Goal: Task Accomplishment & Management: Use online tool/utility

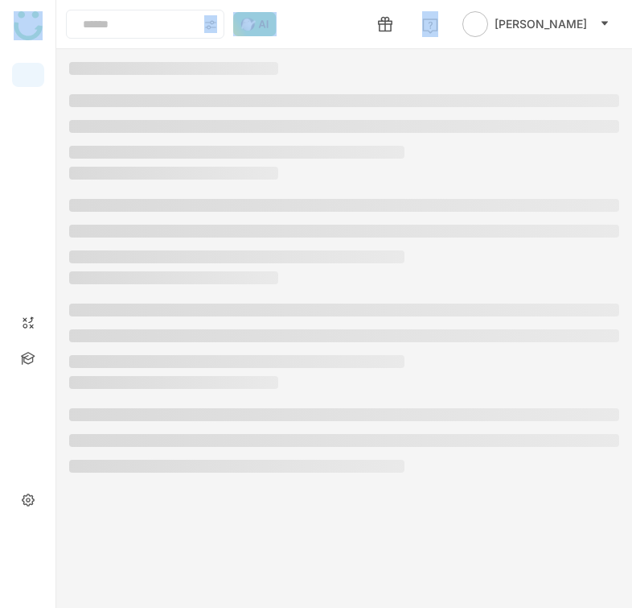
drag, startPoint x: 1018, startPoint y: 270, endPoint x: 834, endPoint y: 98, distance: 251.6
click at [632, 98] on html "Avneesh Srivastava Start Application Update Required We've recently updated our…" at bounding box center [316, 304] width 632 height 608
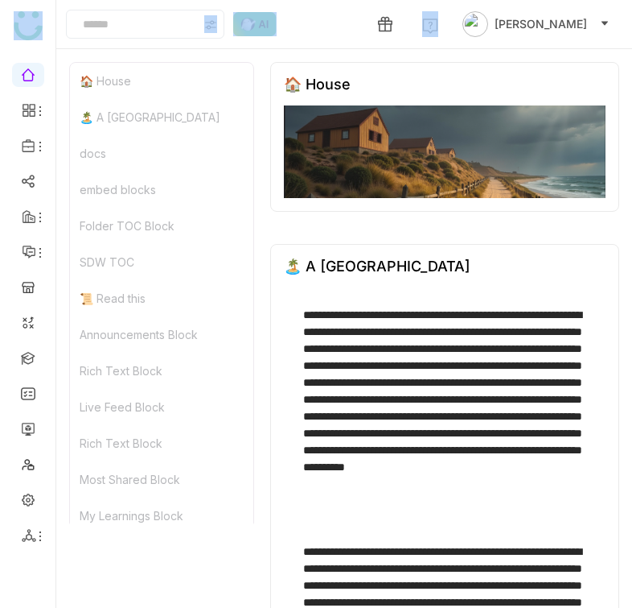
click at [617, 289] on div "**********" at bounding box center [444, 503] width 349 height 518
click at [630, 287] on div "🏠 House 🏝️ A Calming Beach House docs embed blocks Folder TOC Block SDW TOC 📜 R…" at bounding box center [344, 328] width 576 height 558
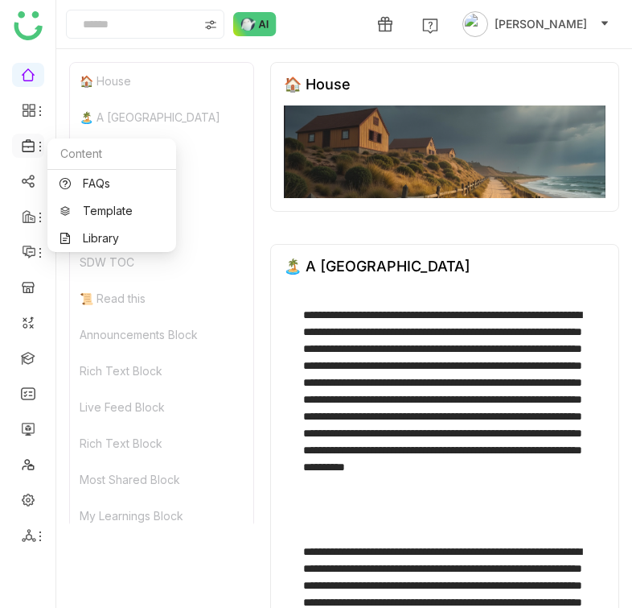
click at [39, 146] on icon at bounding box center [40, 147] width 2 height 10
click at [101, 233] on link "Library" at bounding box center [112, 238] width 105 height 11
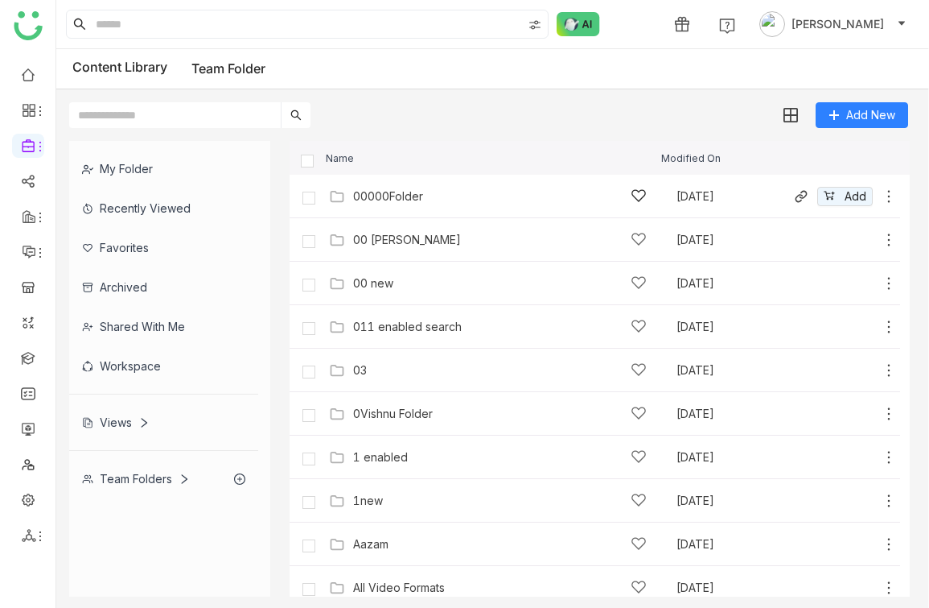
click at [399, 203] on div "00000Folder" at bounding box center [500, 195] width 294 height 17
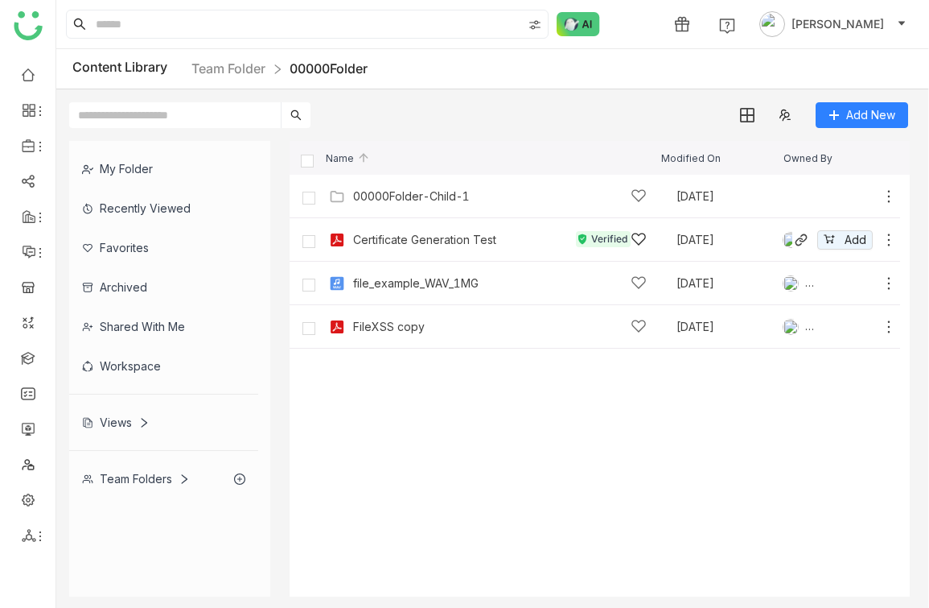
click at [430, 234] on div "Certificate Generation Test" at bounding box center [424, 239] width 143 height 13
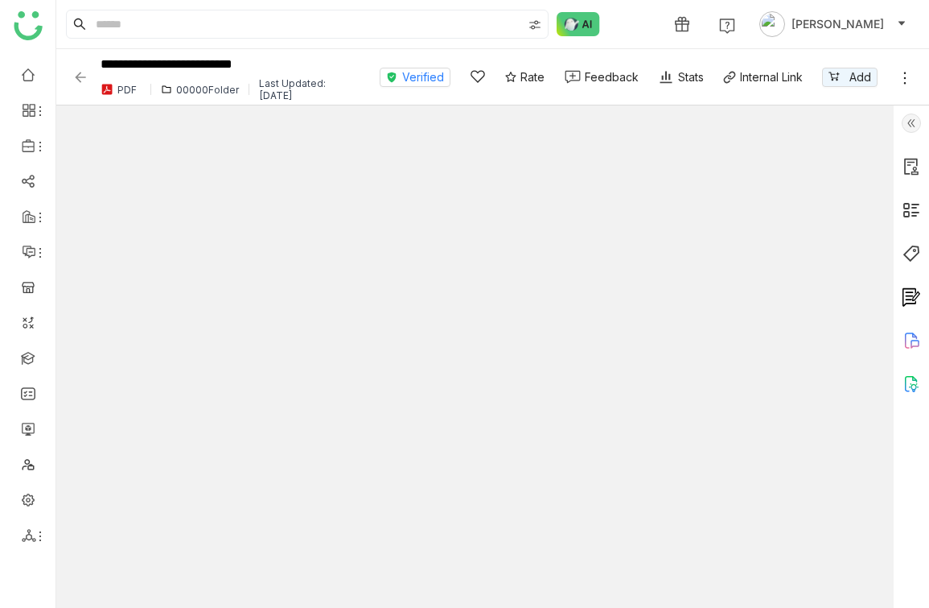
click at [912, 125] on img at bounding box center [911, 122] width 19 height 19
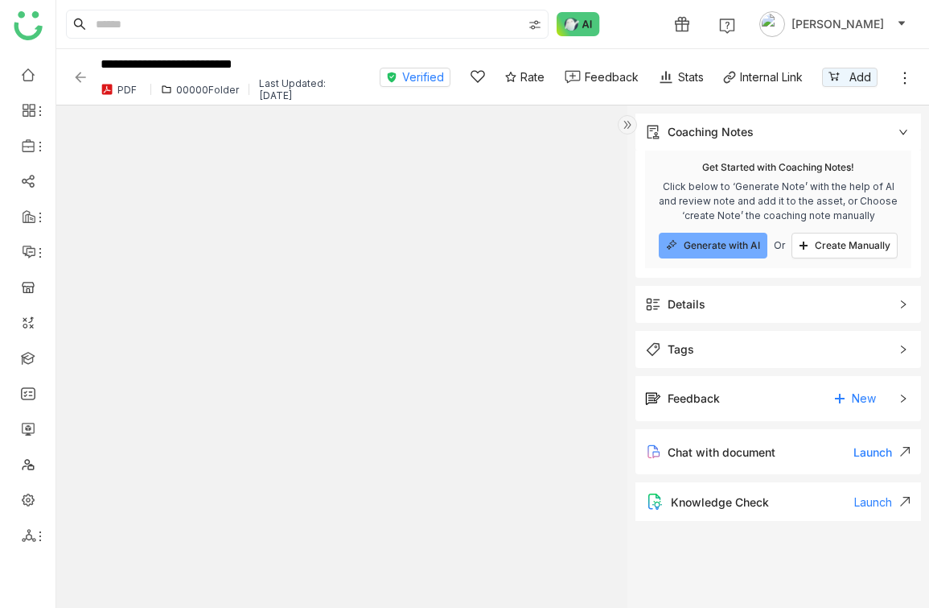
click at [722, 239] on span "Generate with AI" at bounding box center [722, 245] width 76 height 13
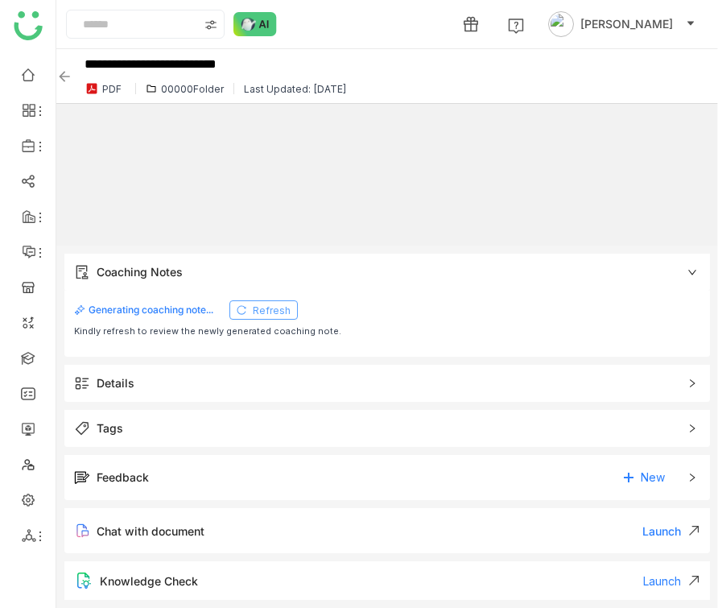
click at [264, 308] on span "Refresh" at bounding box center [272, 310] width 38 height 13
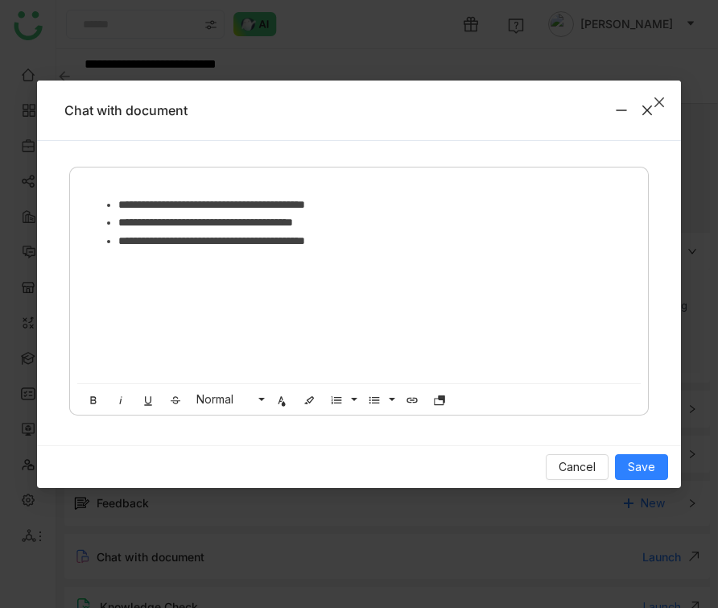
click at [645, 117] on span "Close" at bounding box center [658, 101] width 43 height 43
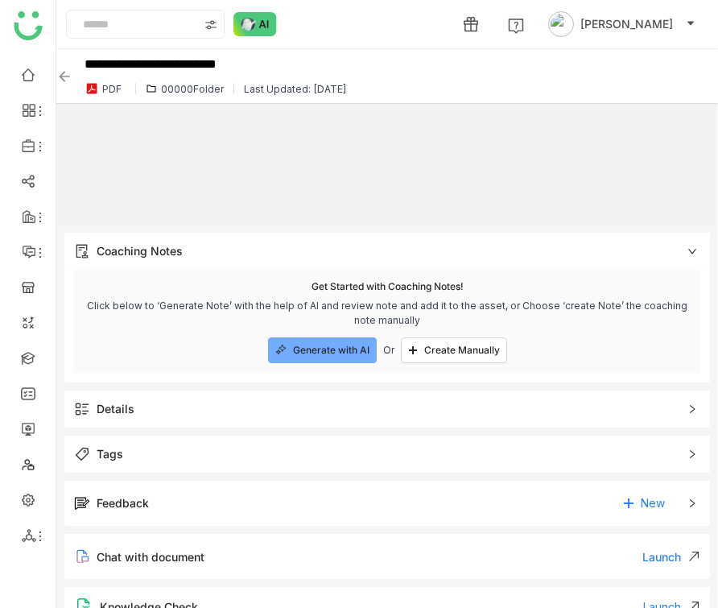
click at [336, 337] on button "Generate with AI" at bounding box center [322, 350] width 109 height 26
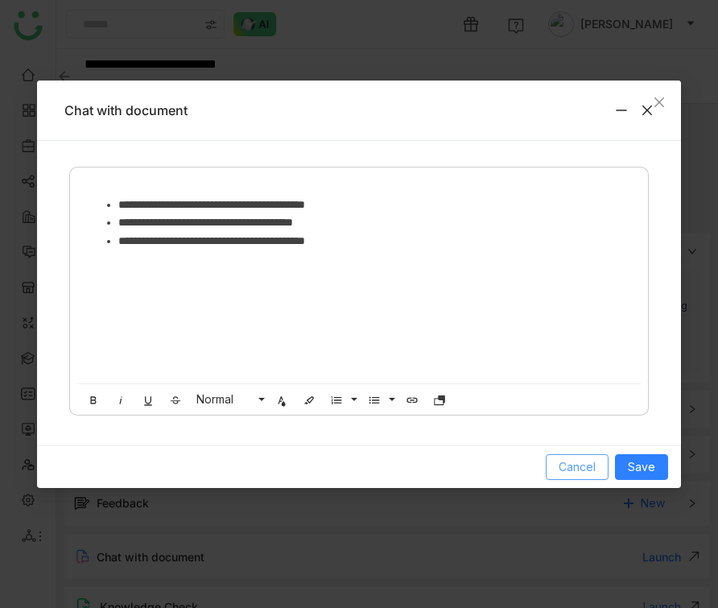
click at [592, 464] on span "Cancel" at bounding box center [576, 467] width 37 height 18
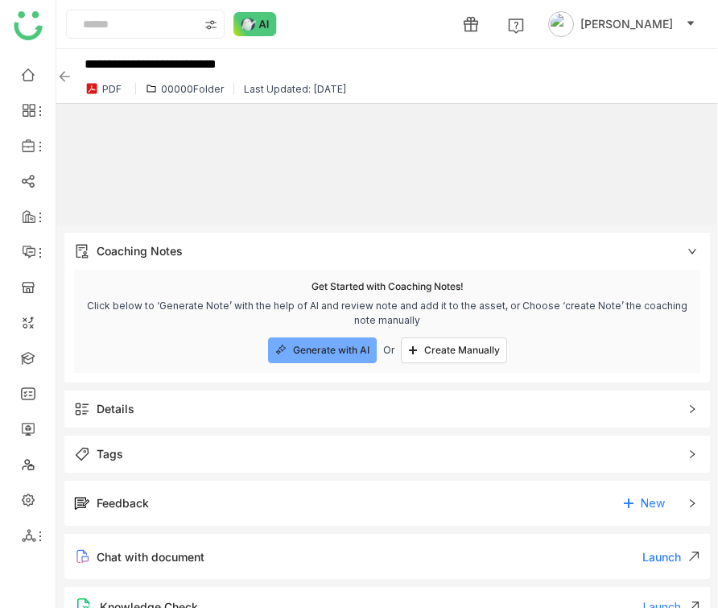
scroll to position [25, 0]
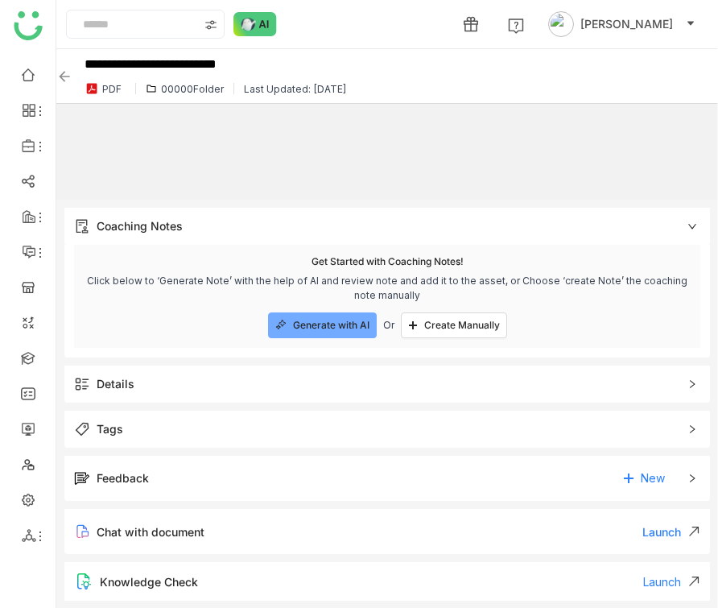
click at [678, 571] on div "Knowledge Check Launch" at bounding box center [386, 581] width 645 height 39
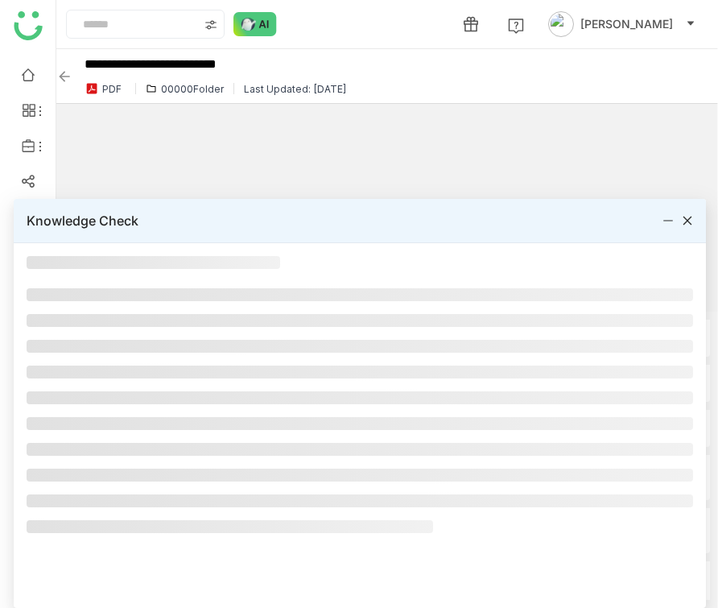
scroll to position [0, 0]
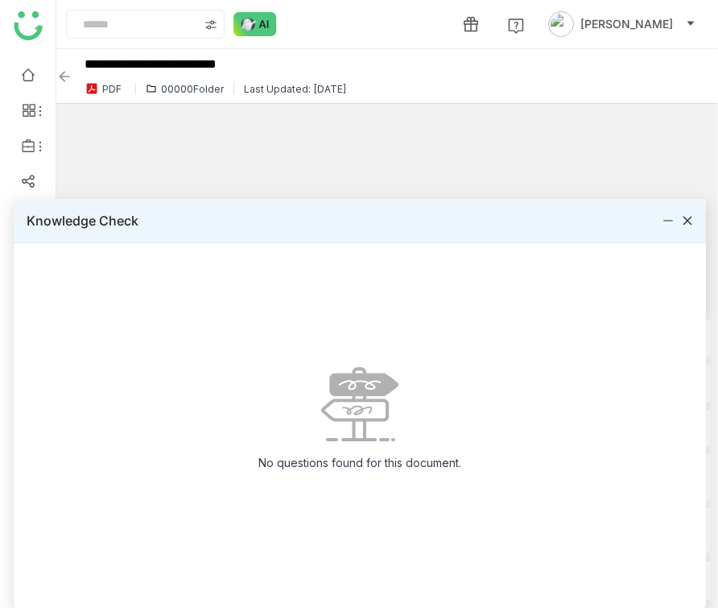
click at [685, 216] on icon at bounding box center [687, 220] width 11 height 11
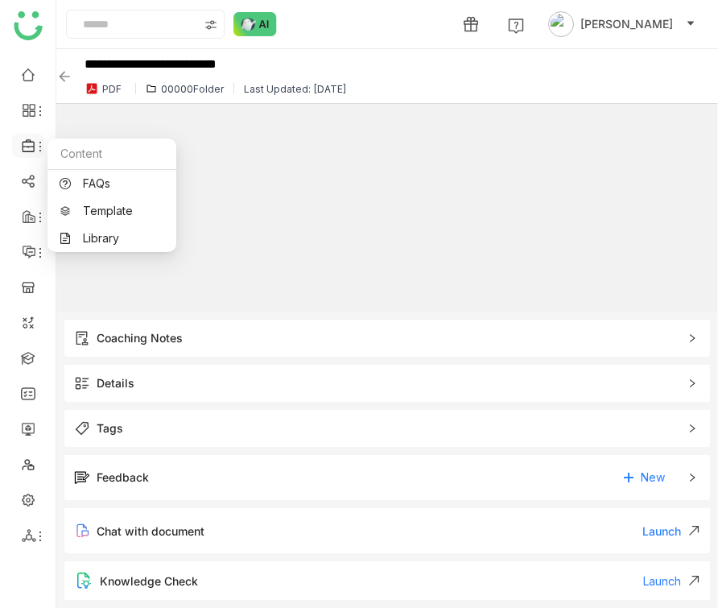
click at [39, 152] on icon at bounding box center [40, 146] width 13 height 13
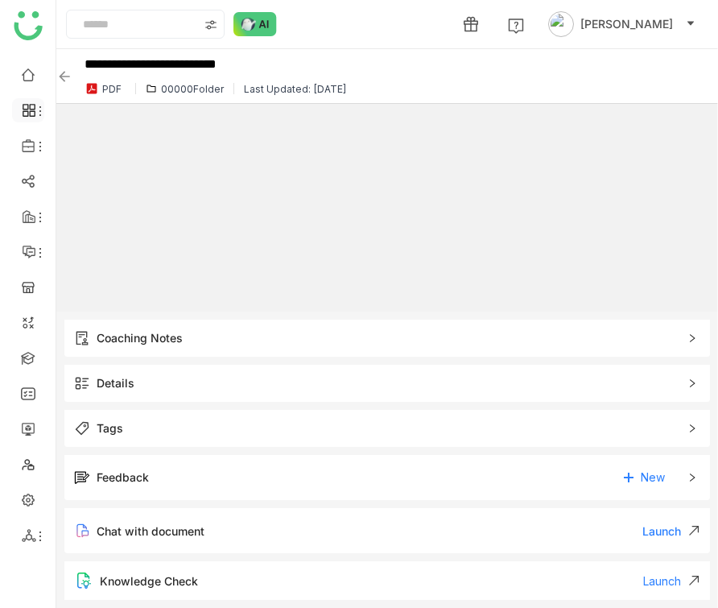
click at [34, 113] on icon at bounding box center [40, 111] width 13 height 13
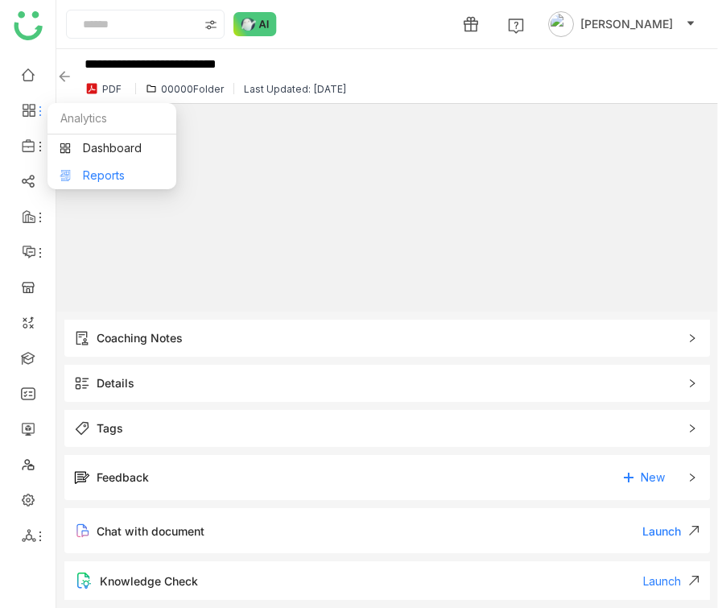
click at [61, 171] on link "Reports" at bounding box center [112, 175] width 105 height 11
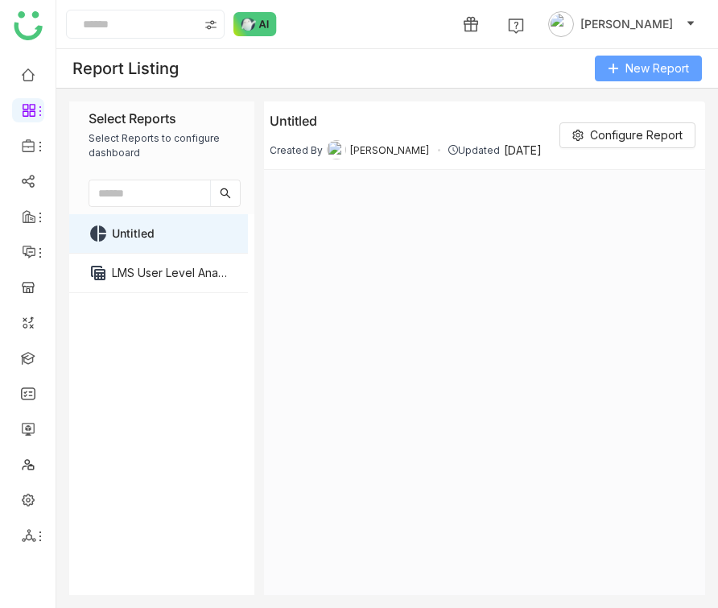
click at [640, 64] on span "New Report" at bounding box center [657, 69] width 64 height 18
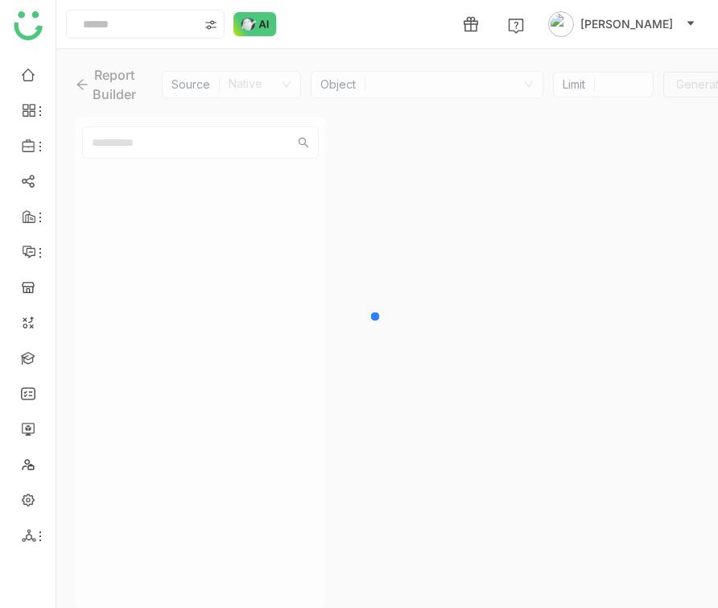
type input "***"
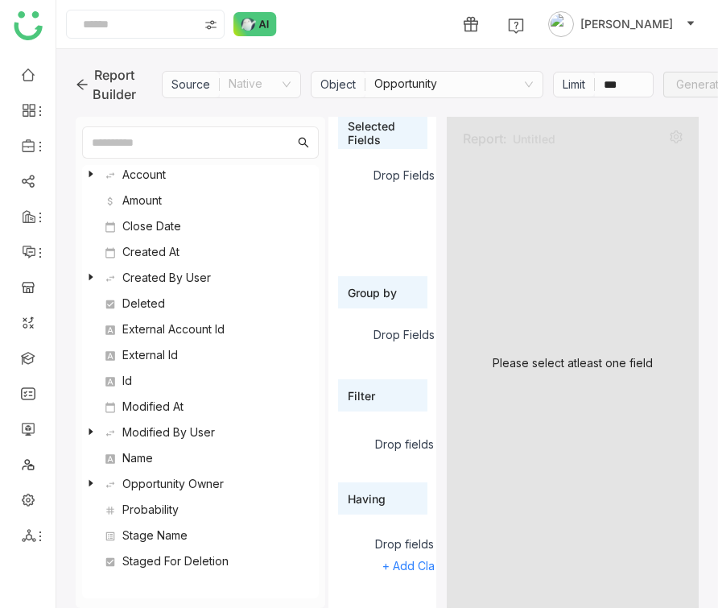
click at [386, 91] on nz-select-item "Opportunity" at bounding box center [453, 85] width 159 height 26
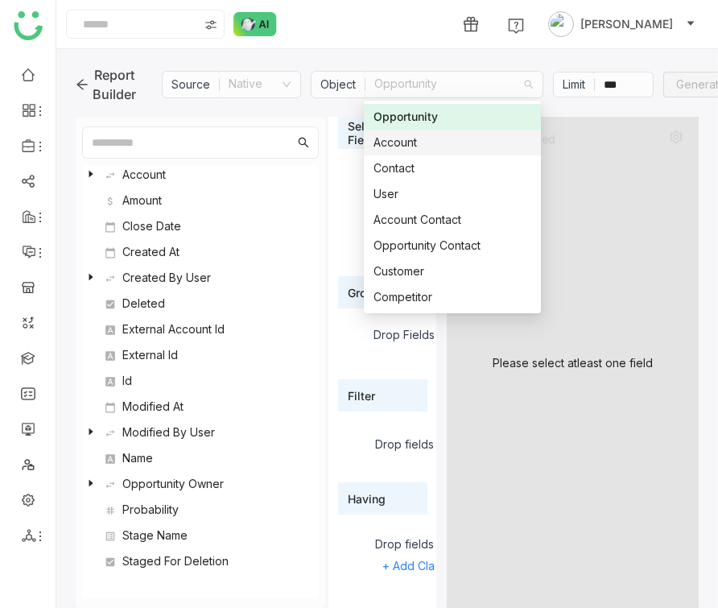
click at [401, 149] on div "Account" at bounding box center [452, 143] width 158 height 18
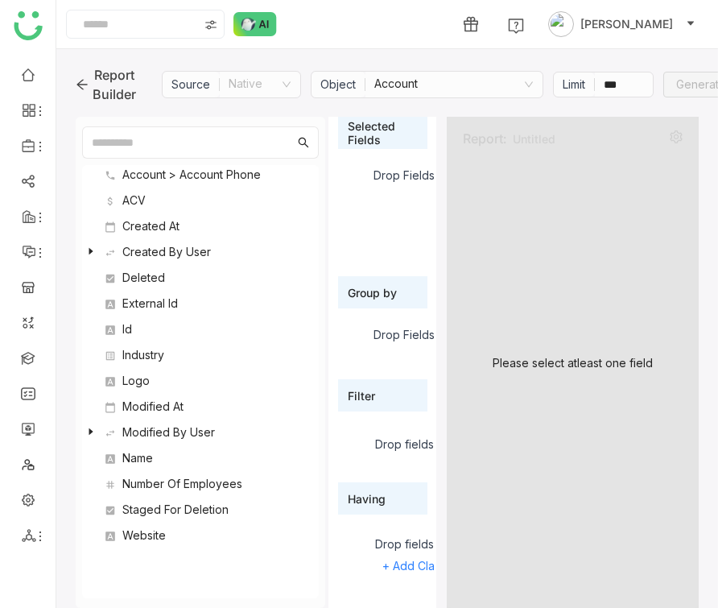
click at [402, 89] on nz-select-item "Account" at bounding box center [453, 85] width 159 height 26
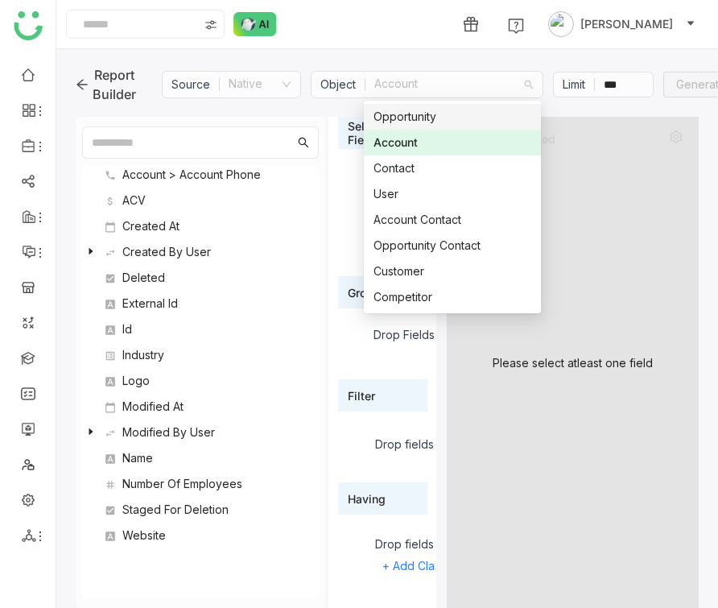
click at [414, 124] on div "Opportunity" at bounding box center [452, 117] width 158 height 18
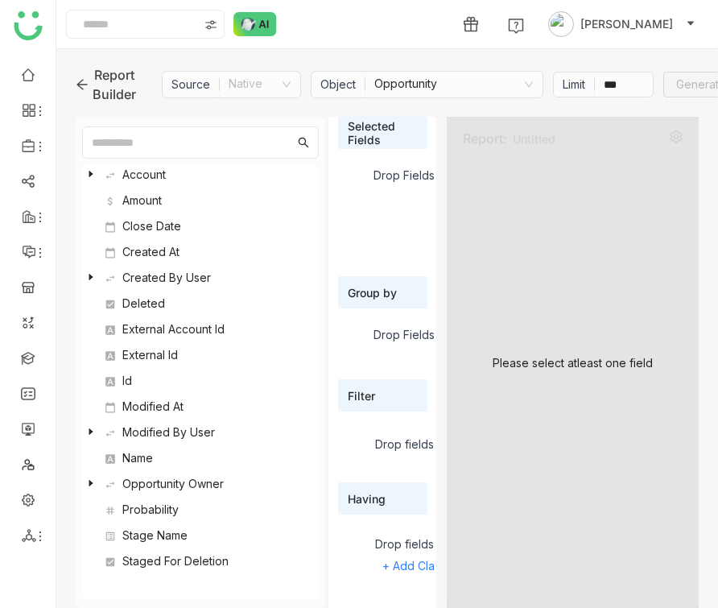
click at [428, 79] on nz-select-item "Opportunity" at bounding box center [453, 85] width 159 height 26
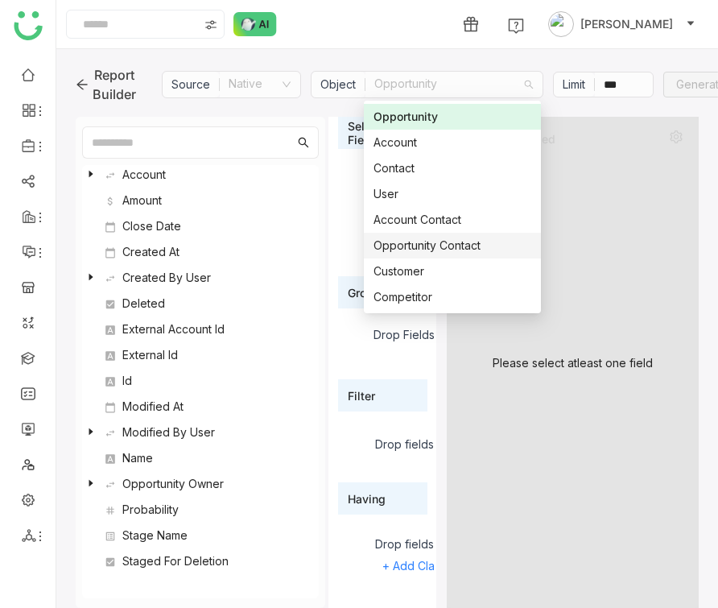
click at [442, 252] on div "Opportunity Contact" at bounding box center [452, 246] width 158 height 18
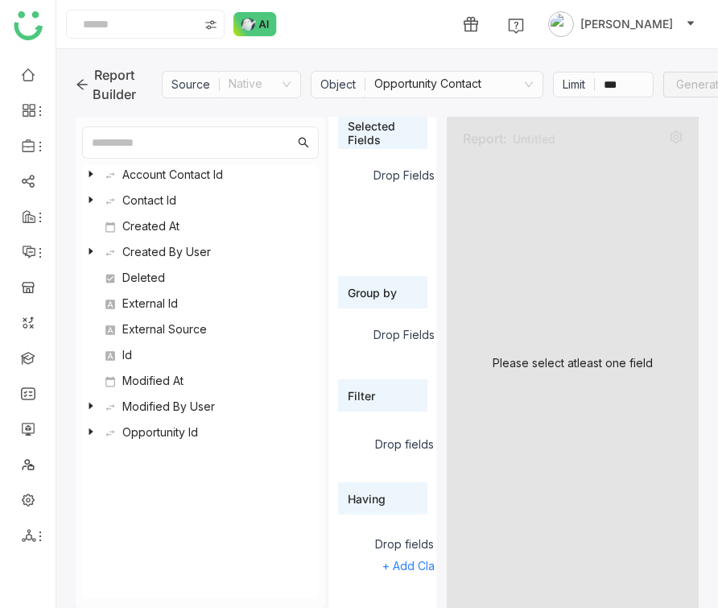
click at [92, 430] on icon at bounding box center [91, 431] width 4 height 6
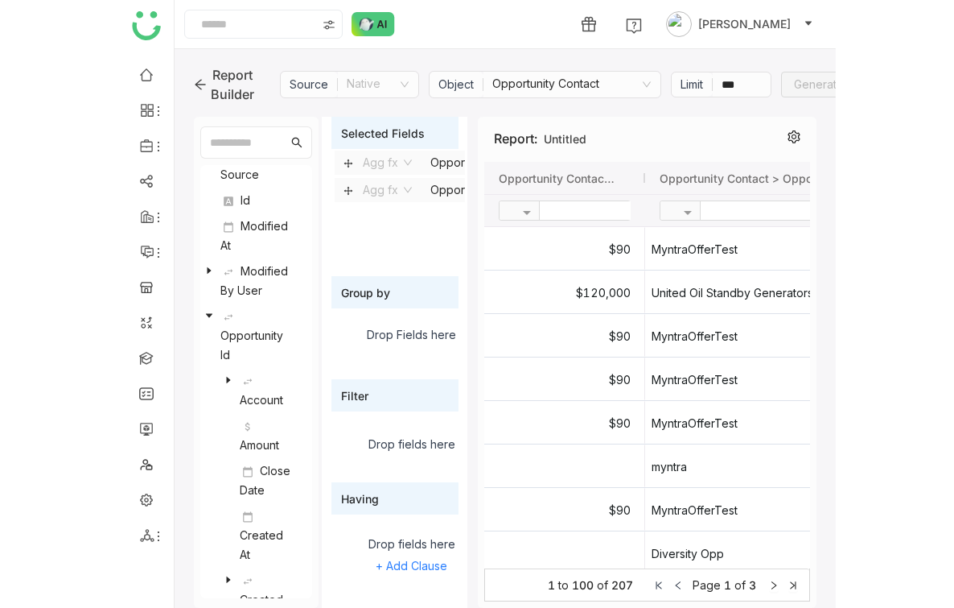
scroll to position [290, 0]
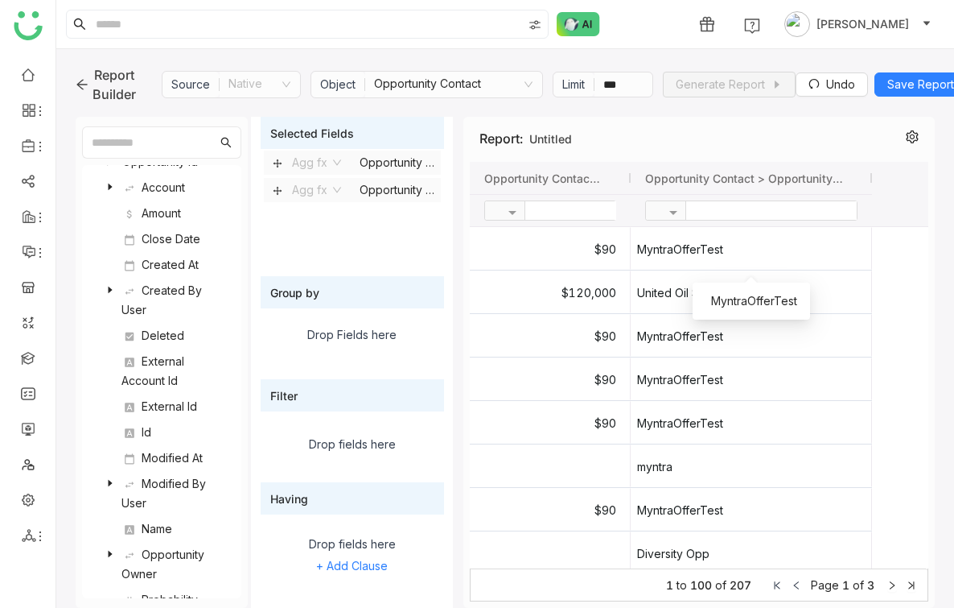
click at [717, 217] on input "text" at bounding box center [771, 210] width 171 height 19
type input "******"
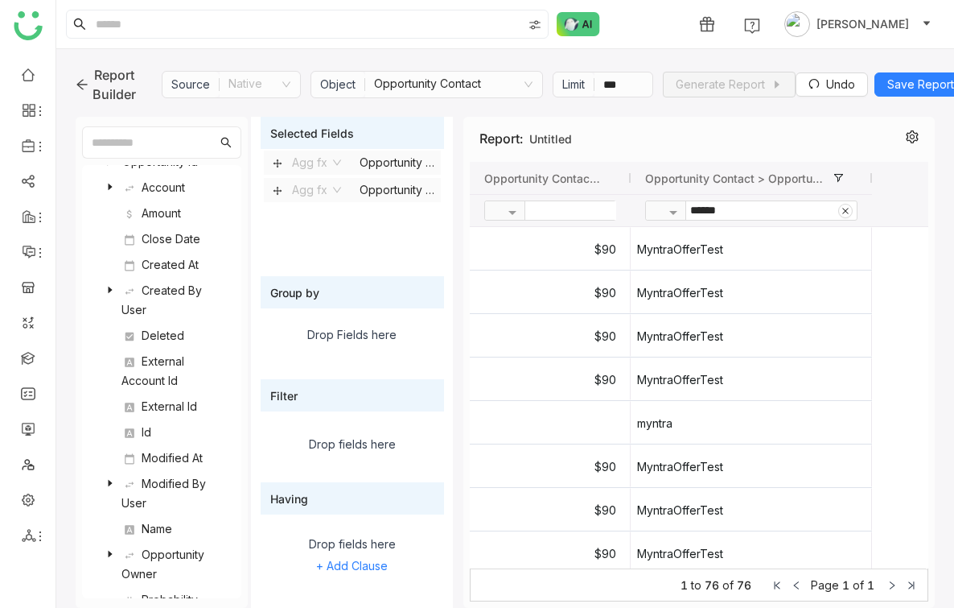
click at [149, 528] on div "Name" at bounding box center [171, 528] width 99 height 19
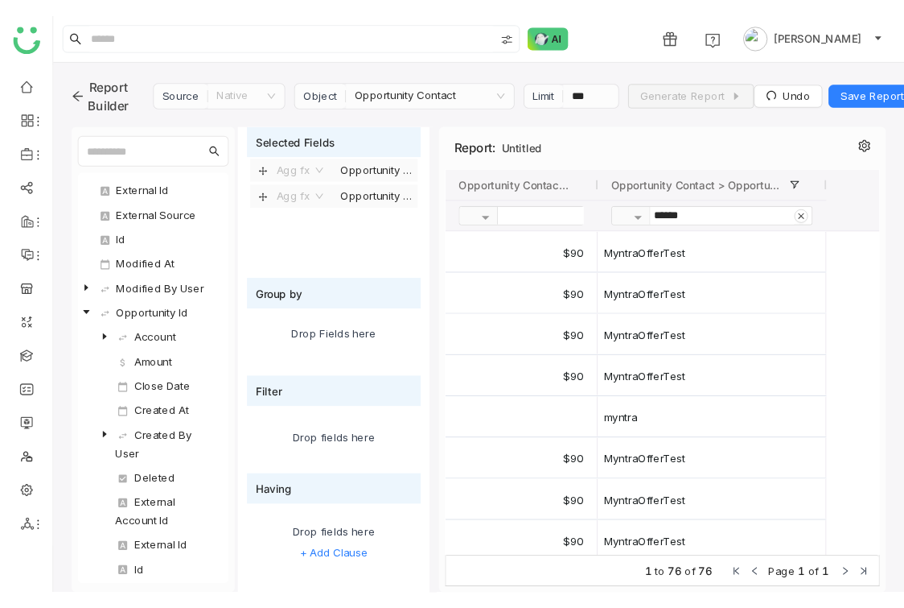
scroll to position [68, 0]
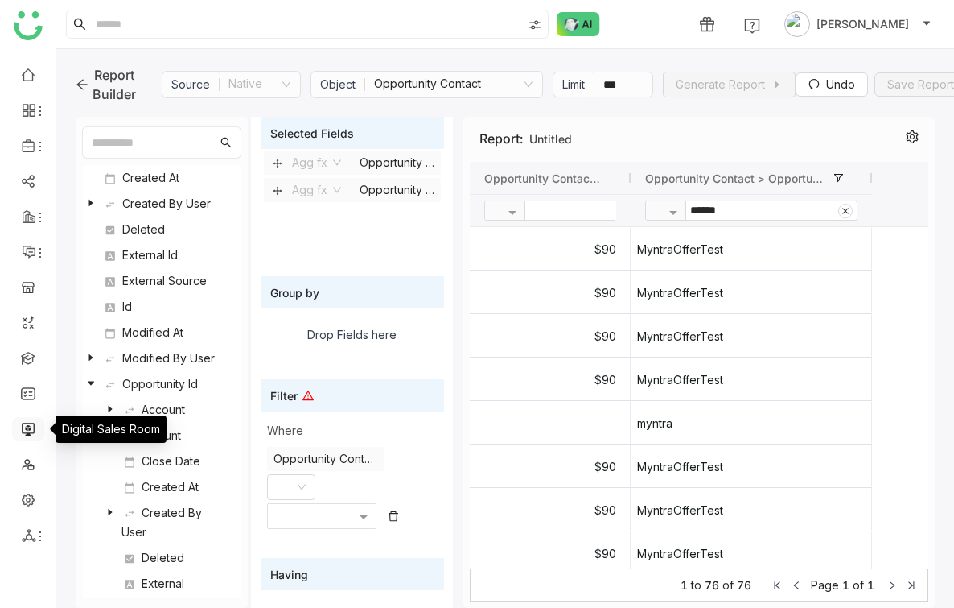
click at [23, 431] on link at bounding box center [28, 428] width 14 height 14
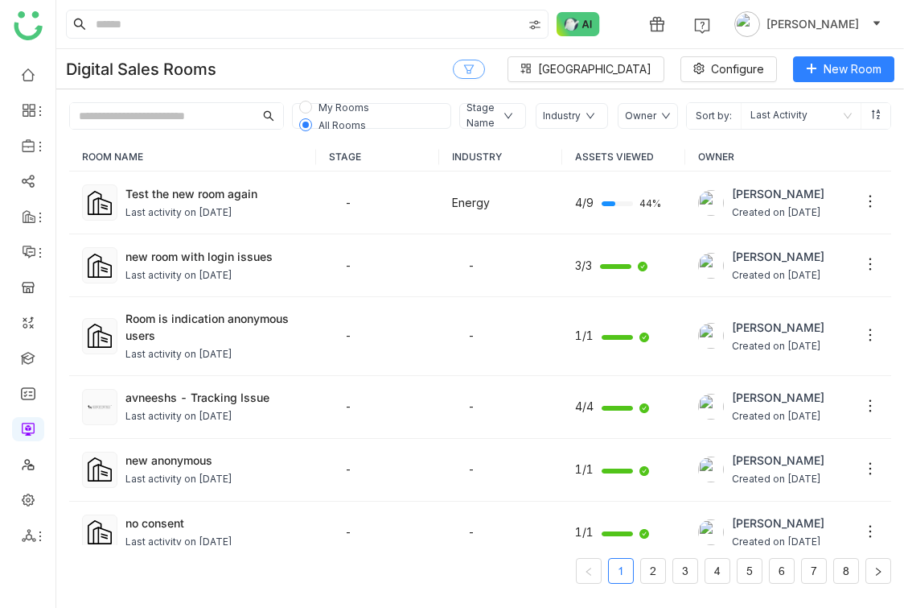
click at [485, 76] on button at bounding box center [469, 69] width 32 height 19
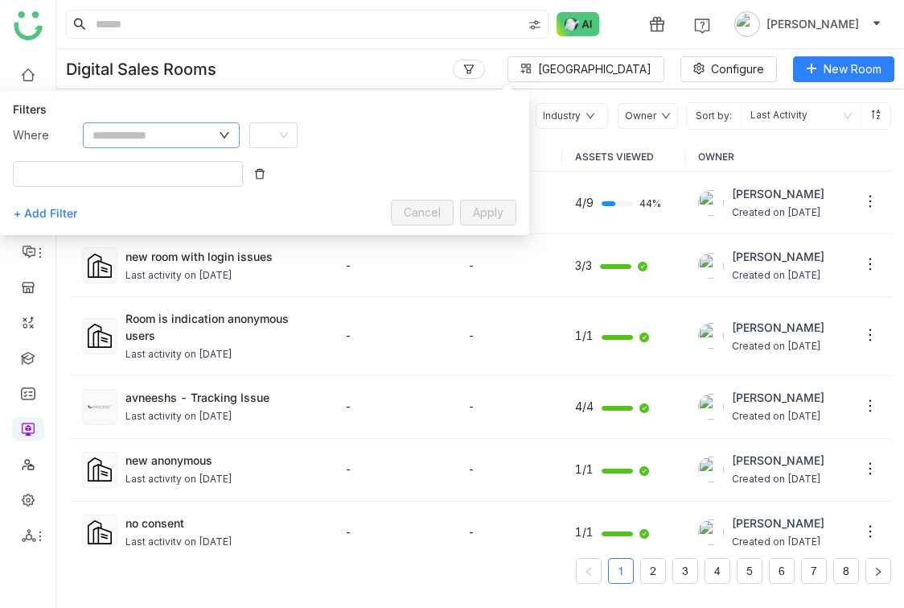
click at [125, 143] on nz-input-group at bounding box center [161, 135] width 157 height 26
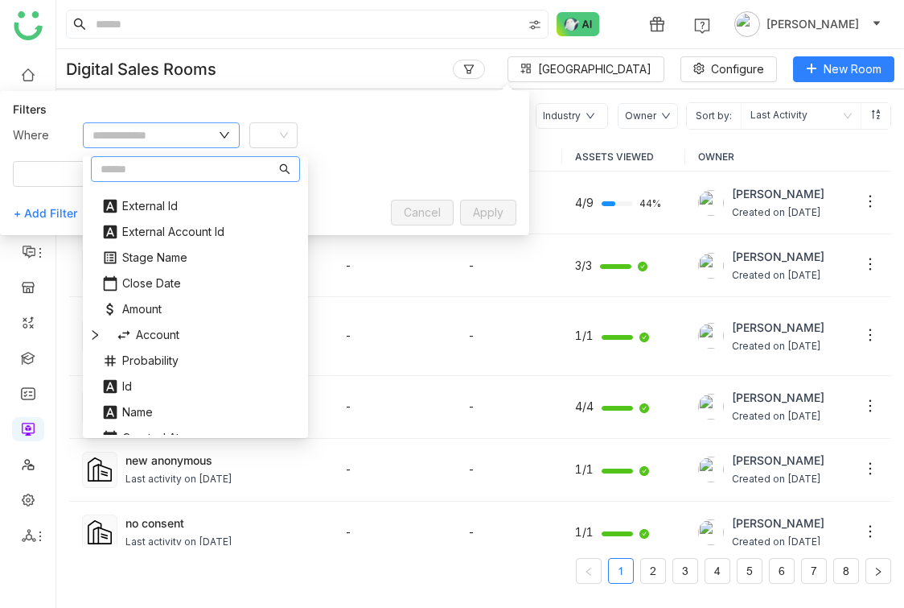
click at [125, 142] on input "text" at bounding box center [154, 135] width 123 height 18
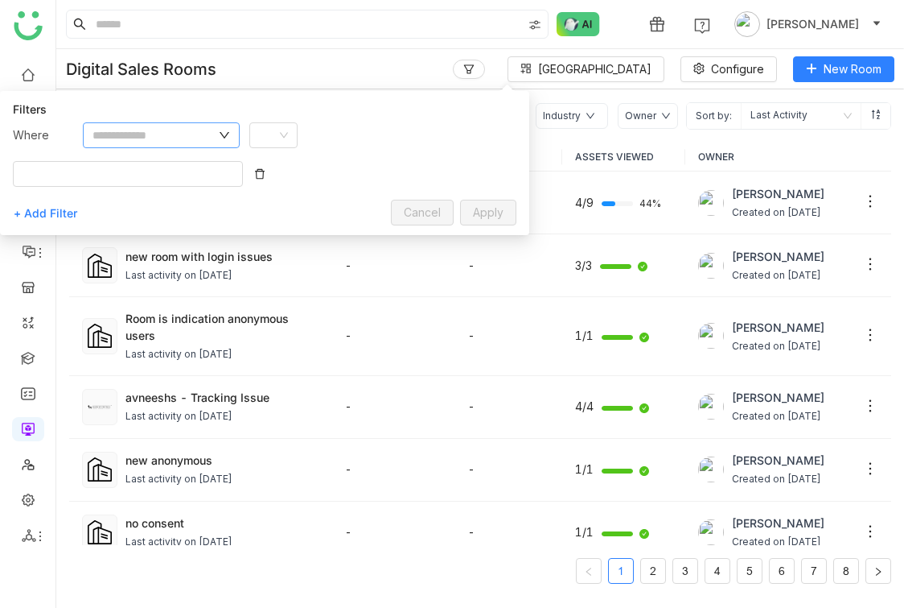
click at [125, 141] on input "text" at bounding box center [154, 135] width 123 height 18
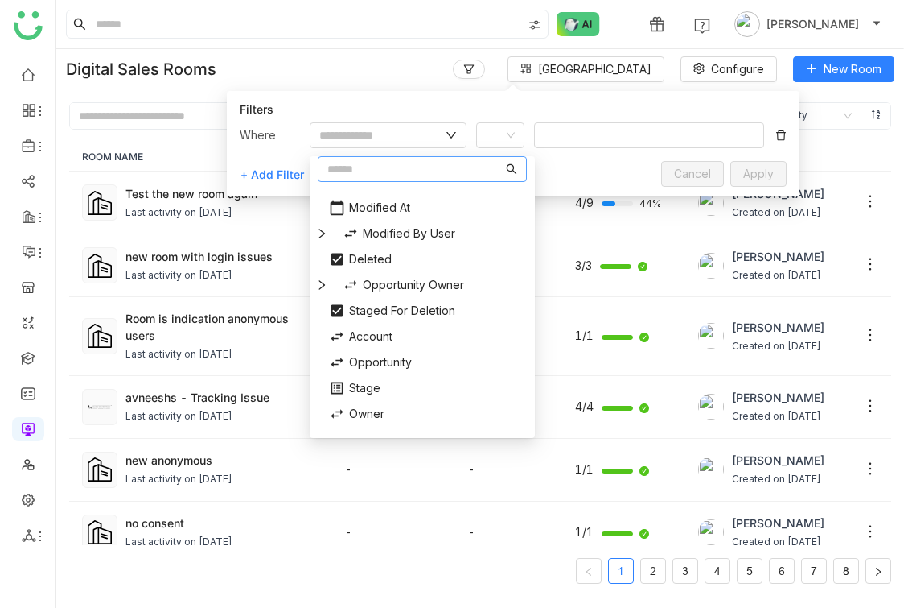
scroll to position [283, 0]
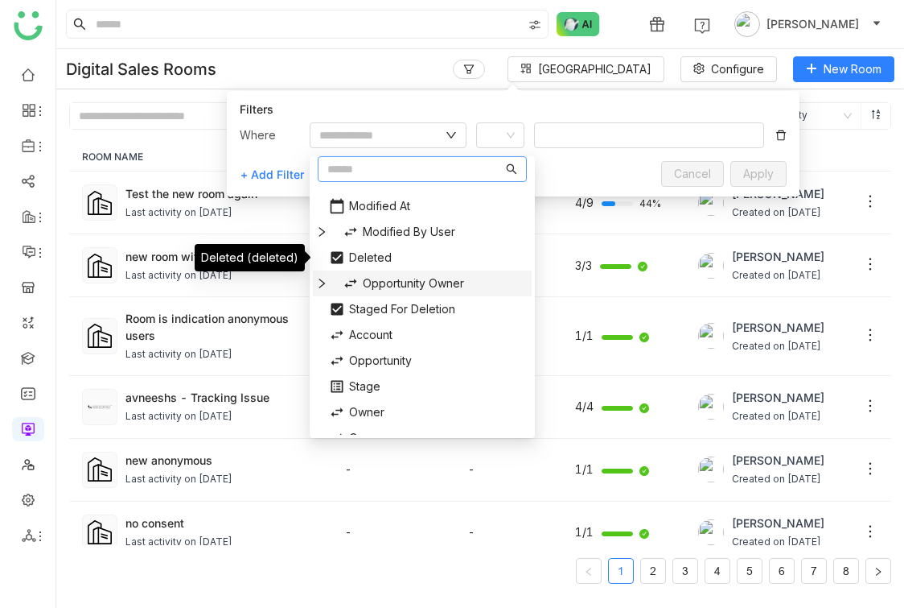
click at [391, 280] on div "Opportunity Owner" at bounding box center [429, 283] width 192 height 26
type input "**********"
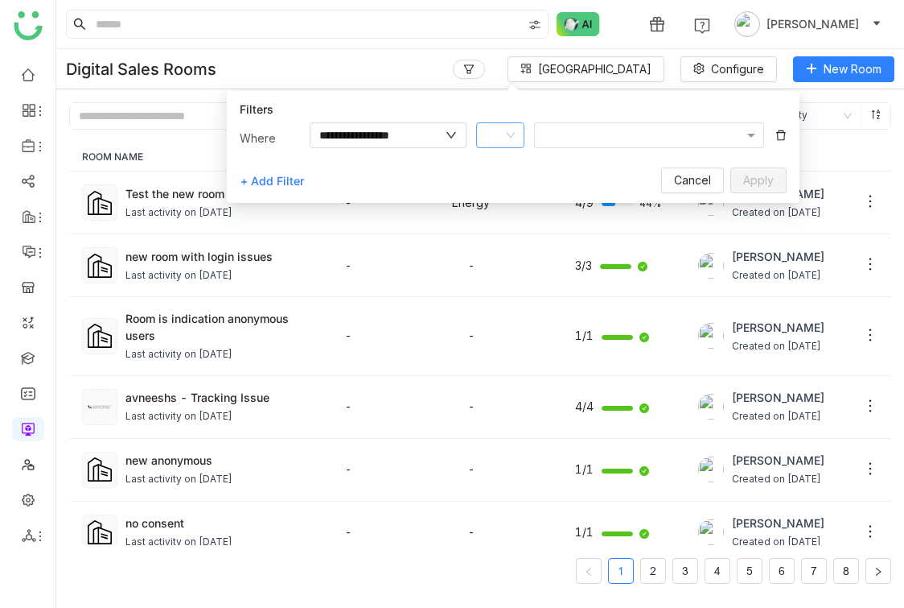
click at [499, 124] on nz-select-item at bounding box center [500, 135] width 29 height 24
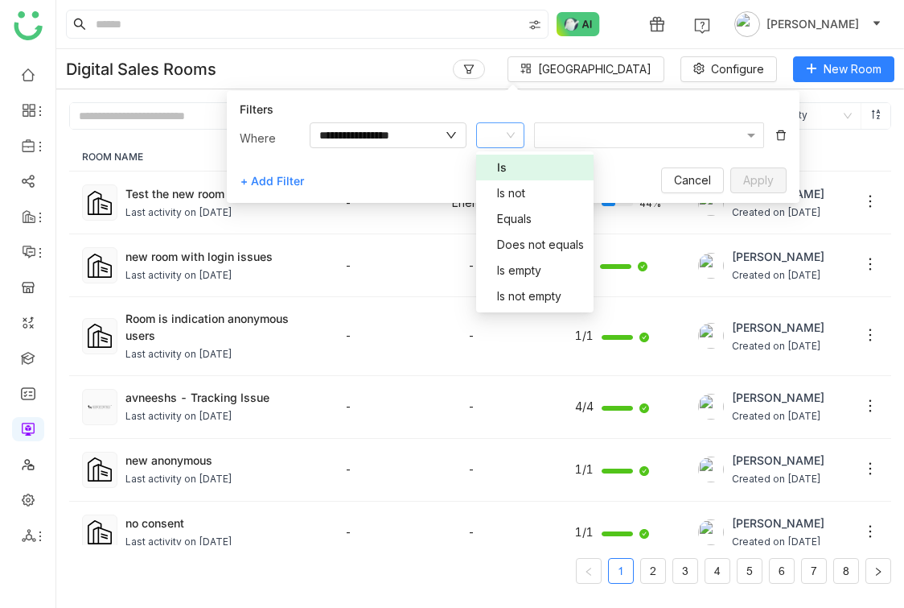
click at [504, 160] on div "Is" at bounding box center [535, 168] width 98 height 18
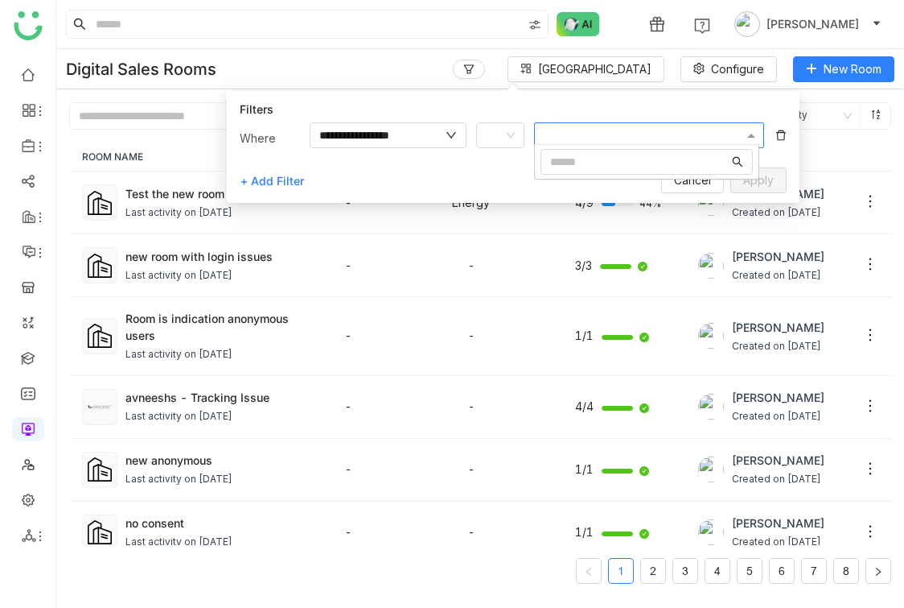
click at [612, 131] on div at bounding box center [642, 134] width 203 height 17
click at [613, 156] on input "Options List" at bounding box center [639, 162] width 179 height 18
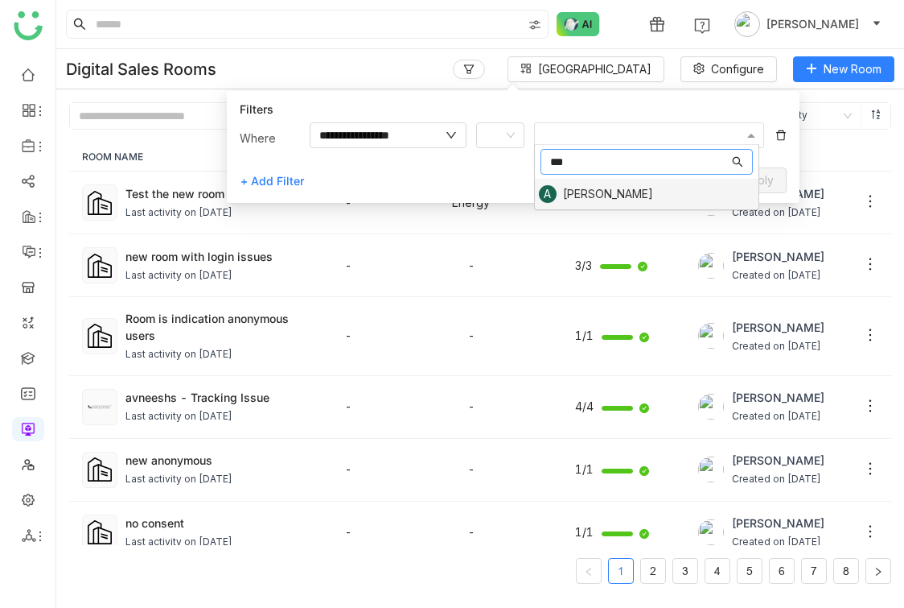
type input "***"
